Goal: Find specific page/section: Find specific page/section

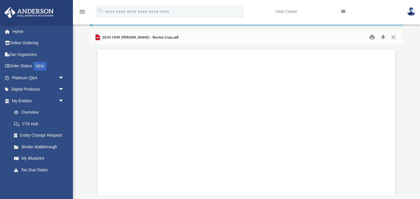
scroll to position [14168, 0]
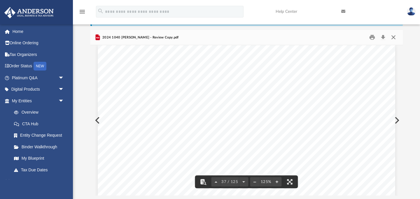
click at [392, 37] on button "Close" at bounding box center [393, 37] width 10 height 9
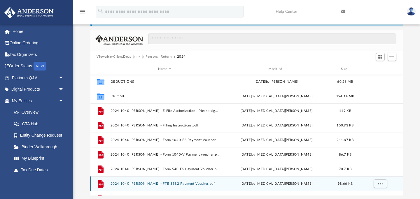
scroll to position [12, 0]
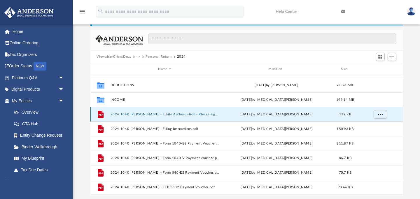
click at [192, 115] on button "2024 1040 [PERSON_NAME] - E File Authorization - Please sign.pdf" at bounding box center [164, 114] width 109 height 4
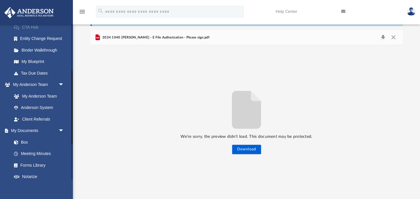
scroll to position [97, 0]
click at [36, 129] on link "My Documents arrow_drop_down" at bounding box center [38, 130] width 69 height 12
click at [27, 140] on link "Box" at bounding box center [40, 142] width 65 height 12
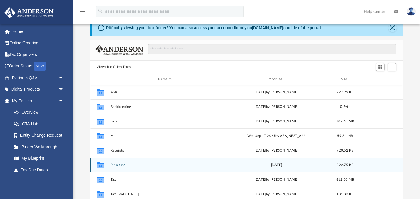
scroll to position [16, 0]
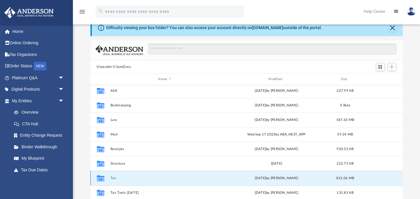
click at [112, 178] on button "Tax" at bounding box center [164, 178] width 109 height 4
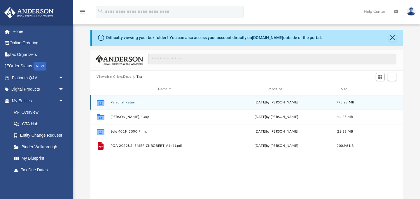
scroll to position [0, 0]
